Goal: Entertainment & Leisure: Consume media (video, audio)

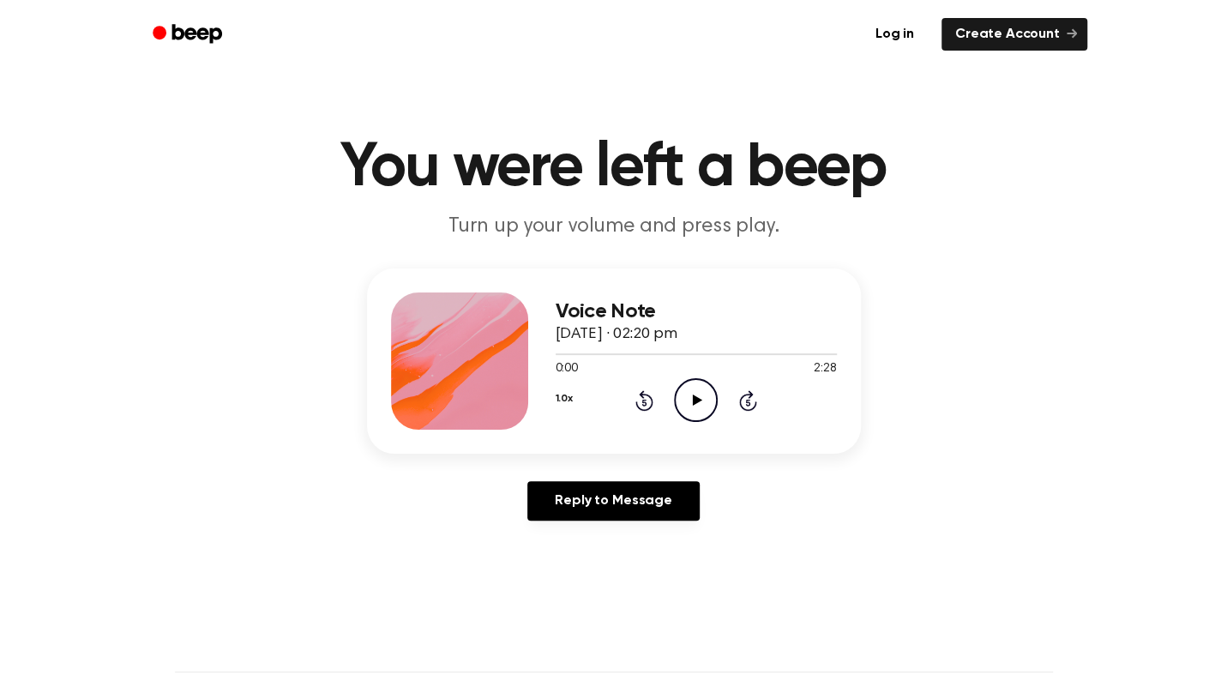
click at [700, 401] on icon "Play Audio" at bounding box center [696, 400] width 44 height 44
click at [696, 398] on icon at bounding box center [697, 399] width 9 height 11
drag, startPoint x: 685, startPoint y: 399, endPoint x: 700, endPoint y: 403, distance: 15.0
click at [700, 403] on icon "Pause Audio" at bounding box center [696, 400] width 44 height 44
click at [700, 403] on icon "Play Audio" at bounding box center [696, 400] width 44 height 44
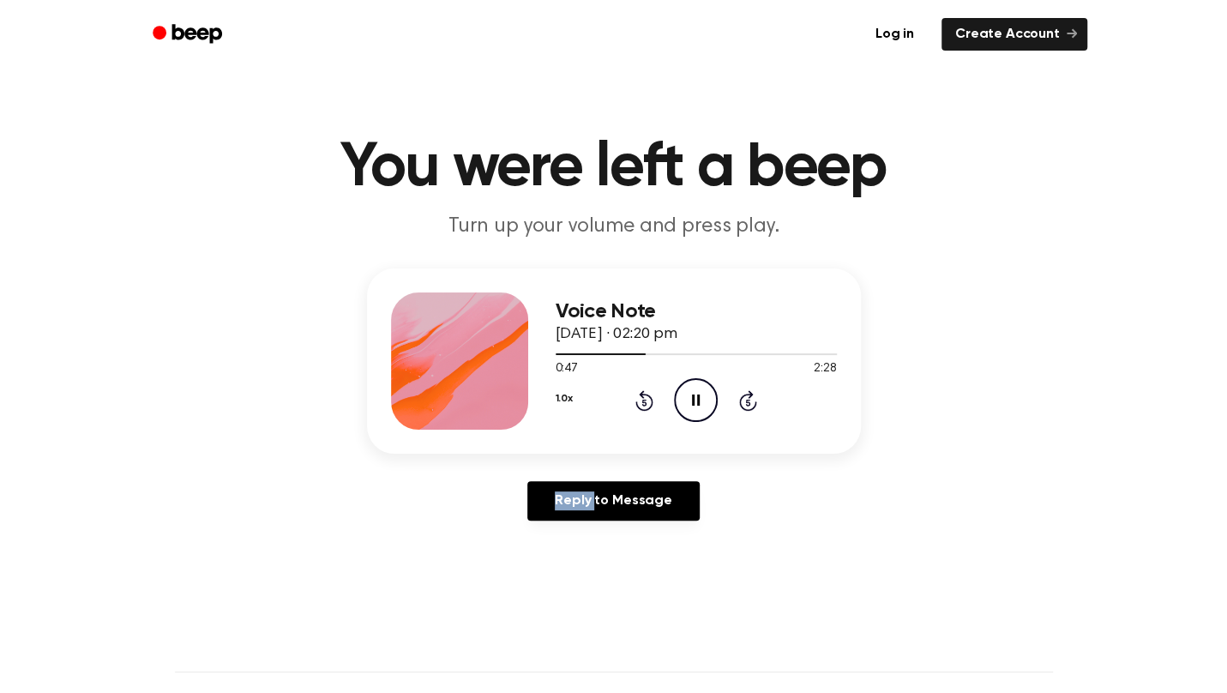
click at [700, 403] on icon "Pause Audio" at bounding box center [696, 400] width 44 height 44
drag, startPoint x: 700, startPoint y: 403, endPoint x: 642, endPoint y: 398, distance: 57.7
click at [642, 398] on icon at bounding box center [644, 400] width 18 height 21
click at [642, 398] on icon "Rewind 5 seconds" at bounding box center [643, 400] width 19 height 22
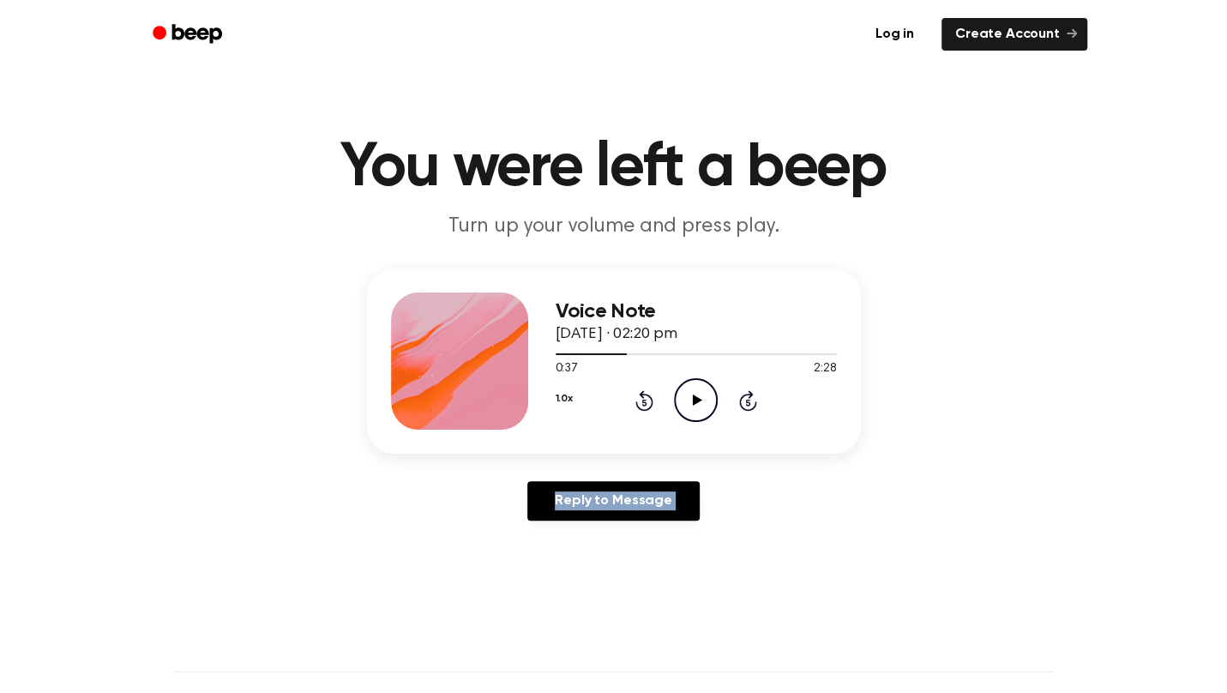
click at [642, 398] on icon "Rewind 5 seconds" at bounding box center [643, 400] width 19 height 22
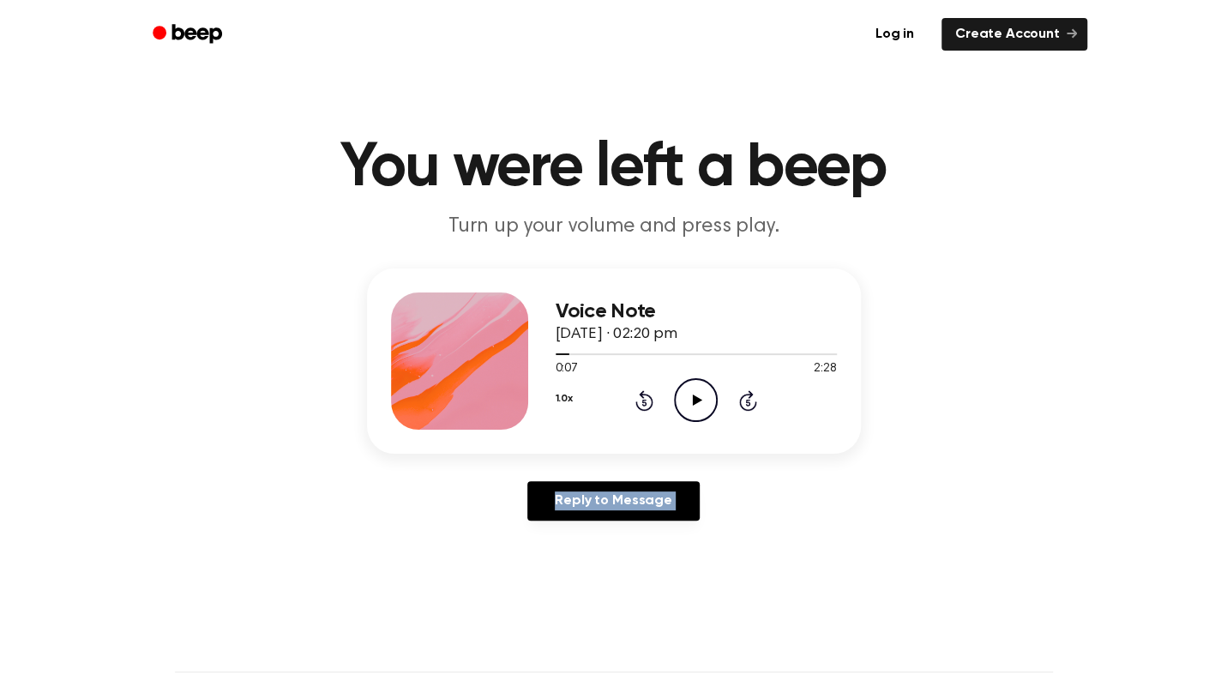
click at [642, 398] on icon "Rewind 5 seconds" at bounding box center [643, 400] width 19 height 22
drag, startPoint x: 642, startPoint y: 398, endPoint x: 705, endPoint y: 407, distance: 63.3
click at [705, 407] on icon "Play Audio" at bounding box center [696, 400] width 44 height 44
